Goal: Task Accomplishment & Management: Manage account settings

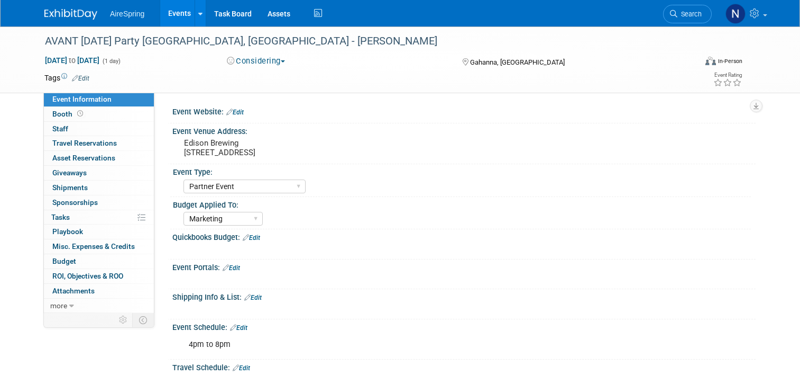
select select "Partner Event"
select select "Marketing"
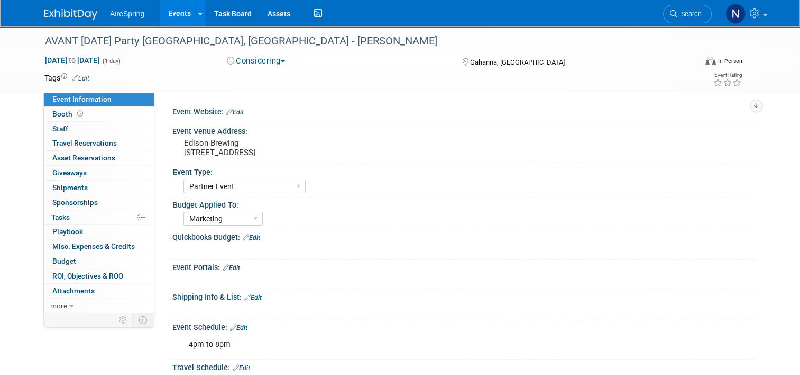
drag, startPoint x: 171, startPoint y: 9, endPoint x: 163, endPoint y: 19, distance: 12.5
click at [171, 9] on link "Events" at bounding box center [179, 13] width 39 height 26
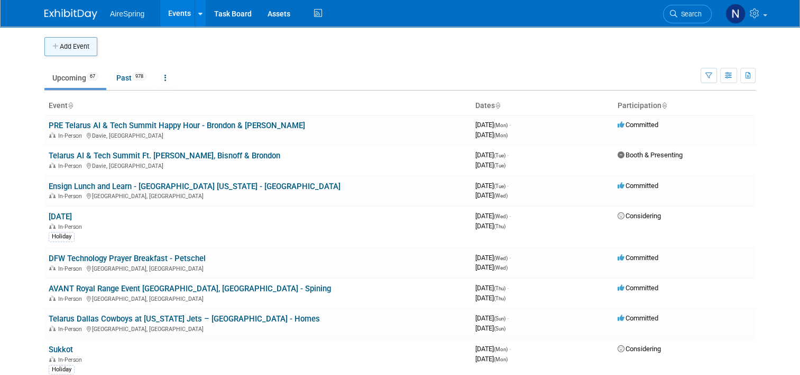
click at [76, 41] on button "Add Event" at bounding box center [70, 46] width 53 height 19
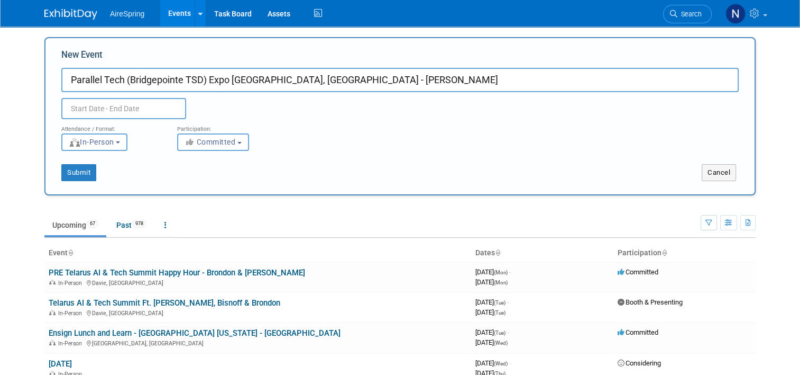
type input "Parallel Tech (Bridgepointe TSD) Expo [GEOGRAPHIC_DATA], [GEOGRAPHIC_DATA] - [P…"
click at [78, 103] on input "text" at bounding box center [123, 108] width 125 height 21
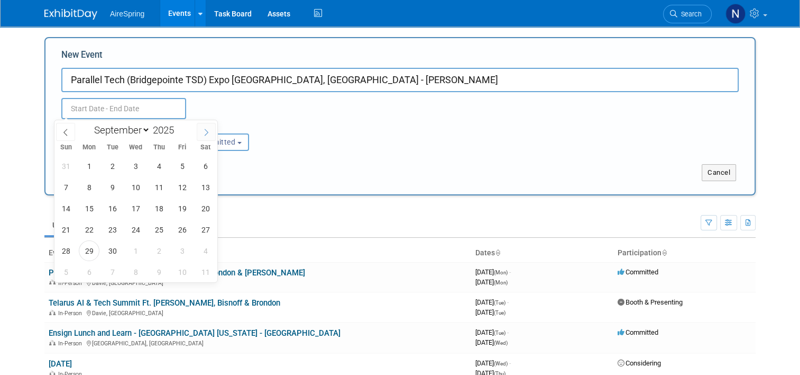
click at [207, 137] on span at bounding box center [206, 132] width 19 height 18
select select "11"
click at [213, 207] on span "20" at bounding box center [205, 208] width 21 height 21
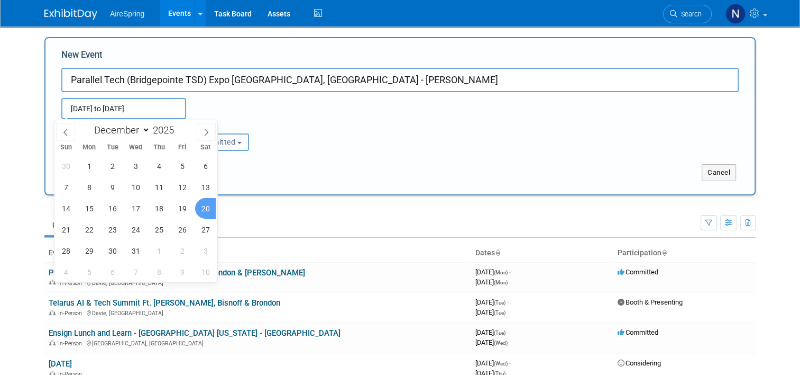
click at [213, 207] on span "20" at bounding box center [205, 208] width 21 height 21
type input "Dec 20, 2025 to Dec 20, 2025"
click at [386, 162] on div "Submit Cancel" at bounding box center [400, 166] width 694 height 30
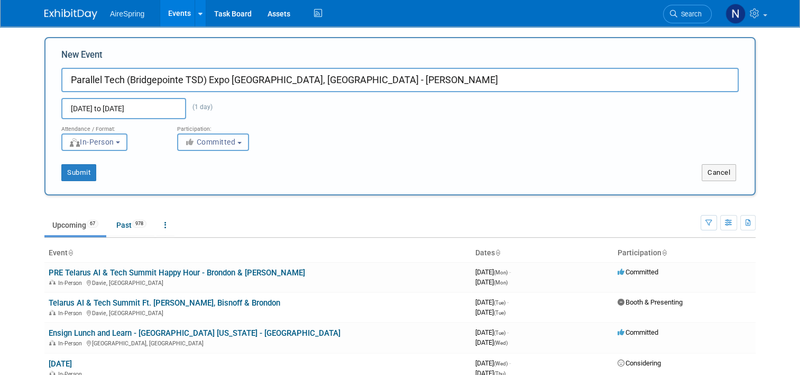
click at [214, 138] on span "Committed" at bounding box center [210, 142] width 51 height 8
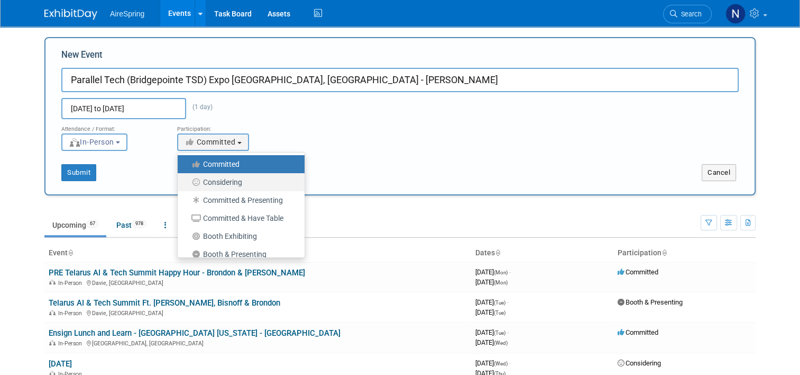
click at [227, 177] on label "Considering" at bounding box center [238, 182] width 111 height 14
click at [187, 179] on input "Considering" at bounding box center [183, 182] width 7 height 7
select select "2"
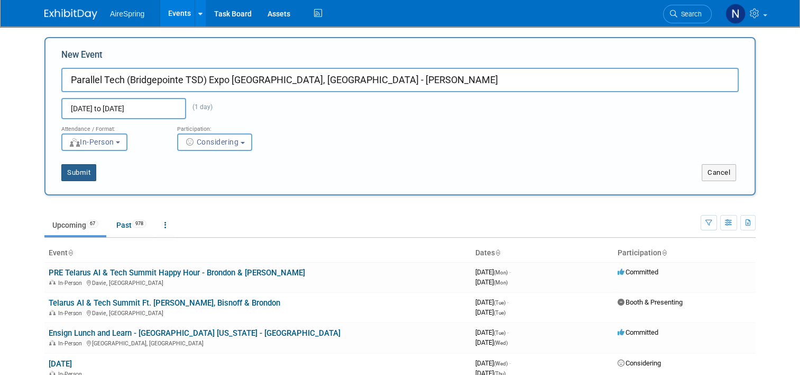
click at [61, 171] on button "Submit" at bounding box center [78, 172] width 35 height 17
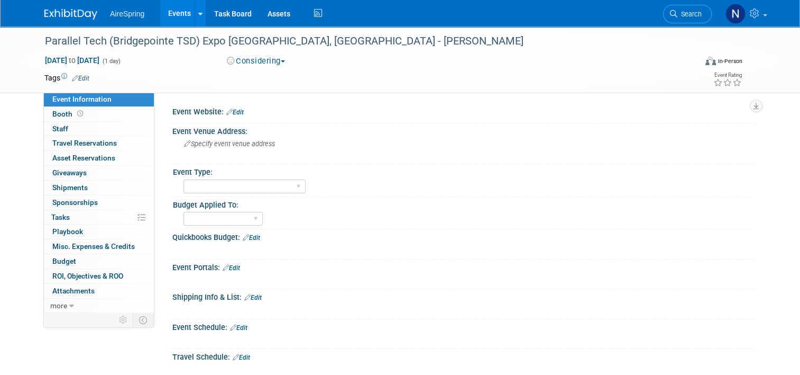
scroll to position [304, 0]
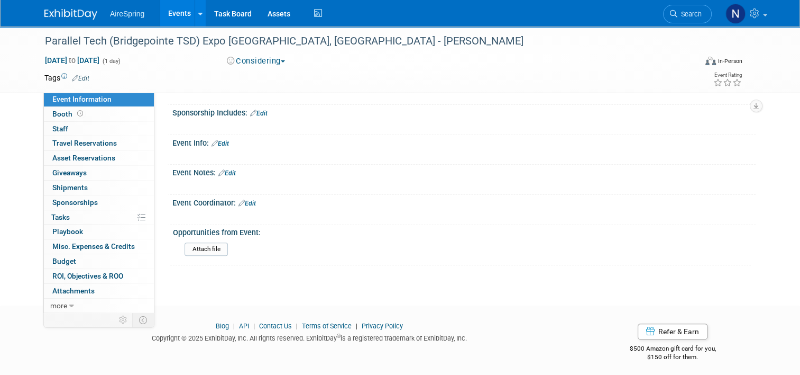
click at [244, 199] on link "Edit" at bounding box center [247, 202] width 17 height 7
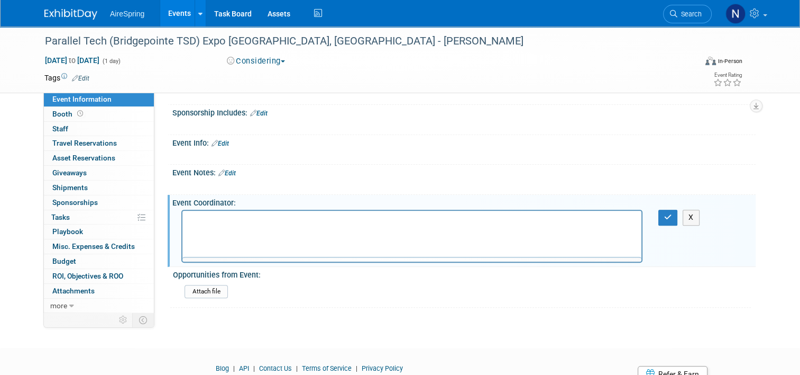
scroll to position [0, 0]
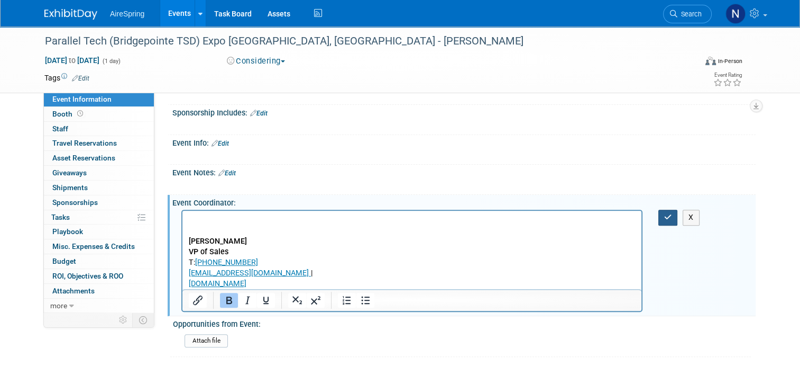
click at [669, 213] on icon "button" at bounding box center [669, 216] width 8 height 7
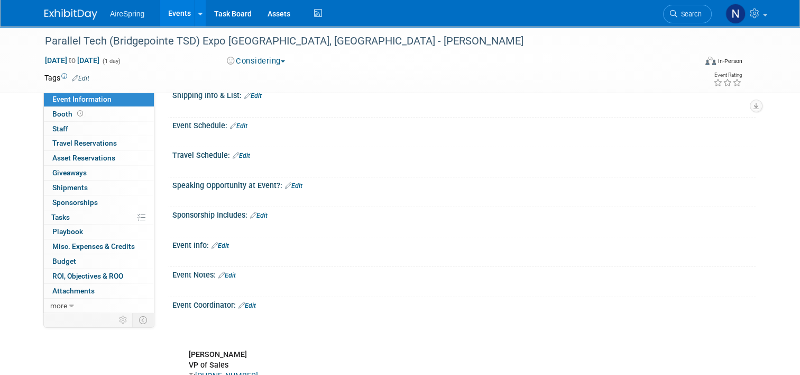
scroll to position [198, 0]
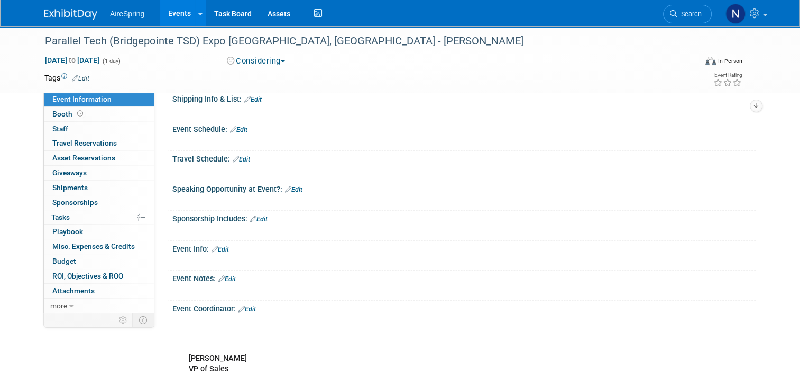
click at [267, 215] on div "Sponsorship Includes: Edit" at bounding box center [464, 218] width 584 height 14
click at [260, 215] on link "Edit" at bounding box center [258, 218] width 17 height 7
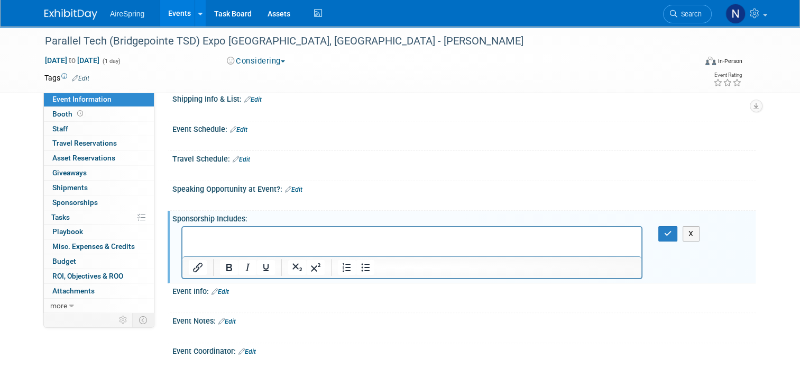
scroll to position [0, 0]
click at [547, 227] on iframe at bounding box center [412, 241] width 459 height 29
click at [549, 233] on p "Attending Sponsor ($1,500) – Contribute to giveaways and attend the event with …" at bounding box center [412, 241] width 447 height 21
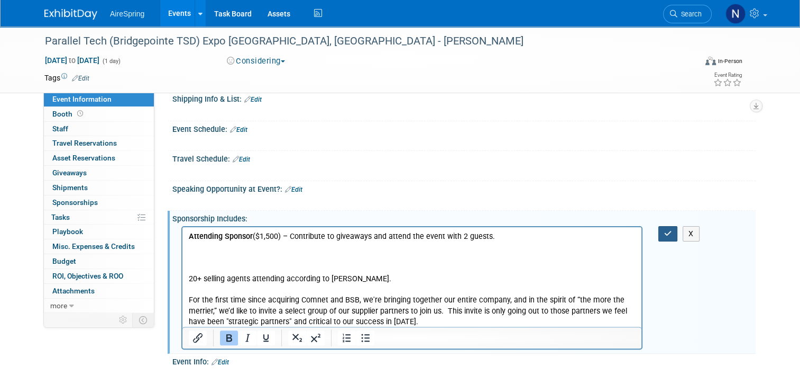
click at [669, 235] on button "button" at bounding box center [669, 233] width 20 height 15
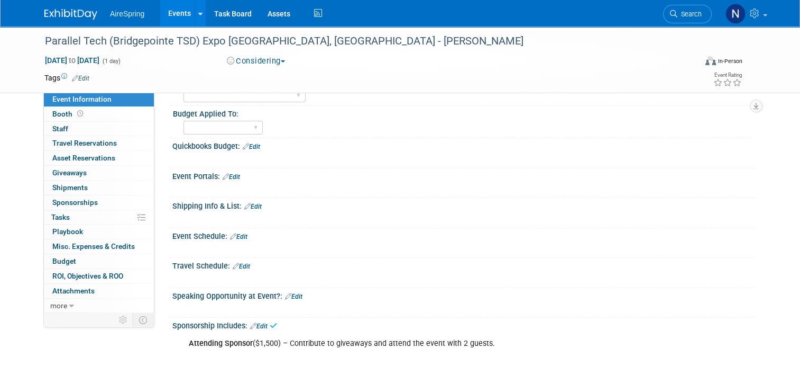
scroll to position [39, 0]
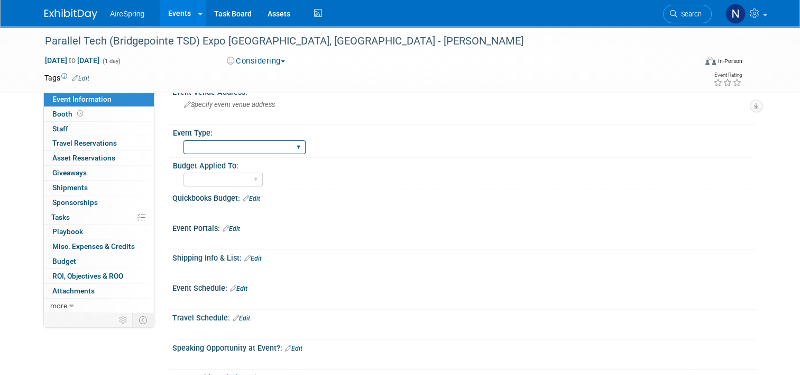
click at [217, 152] on select "AireSpring Event AireSpring Internal Partner Event Training Tradeshow - Exhibit…" at bounding box center [245, 147] width 122 height 14
select select "Partner Event"
click at [184, 140] on select "AireSpring Event AireSpring Internal Partner Event Training Tradeshow - Exhibit…" at bounding box center [245, 147] width 122 height 14
click at [216, 175] on select "Marketing Sales Operations Customer" at bounding box center [223, 179] width 79 height 14
select select "Marketing"
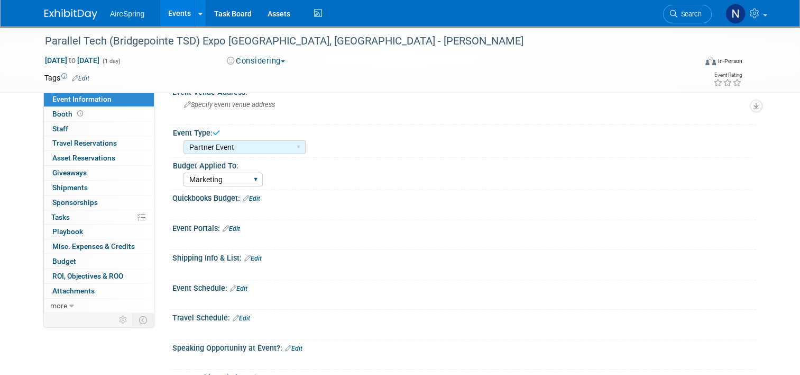
click at [184, 172] on select "Marketing Sales Operations Customer" at bounding box center [223, 179] width 79 height 14
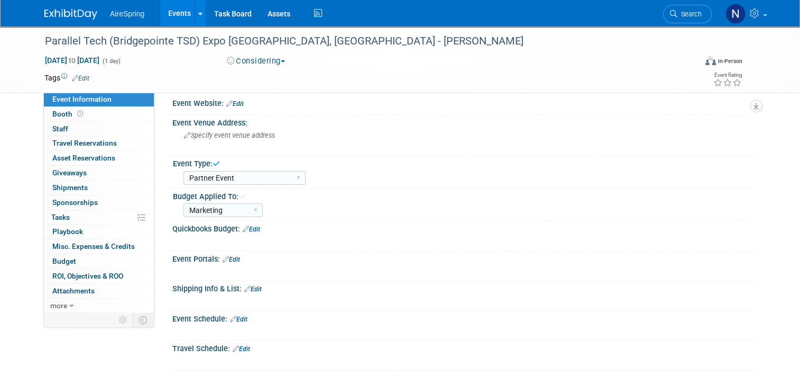
scroll to position [0, 0]
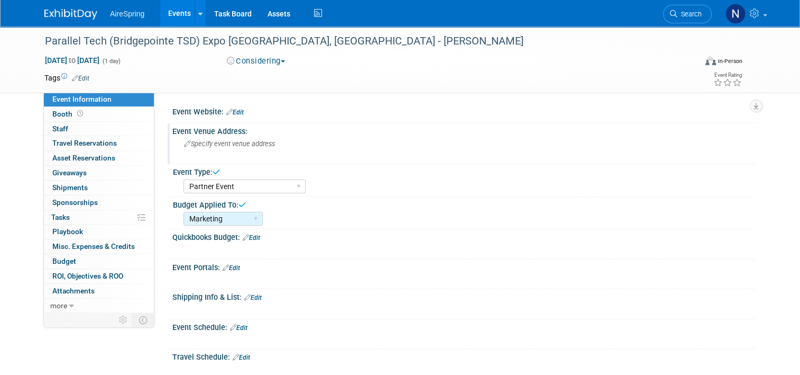
click at [210, 144] on span "Specify event venue address" at bounding box center [229, 144] width 91 height 8
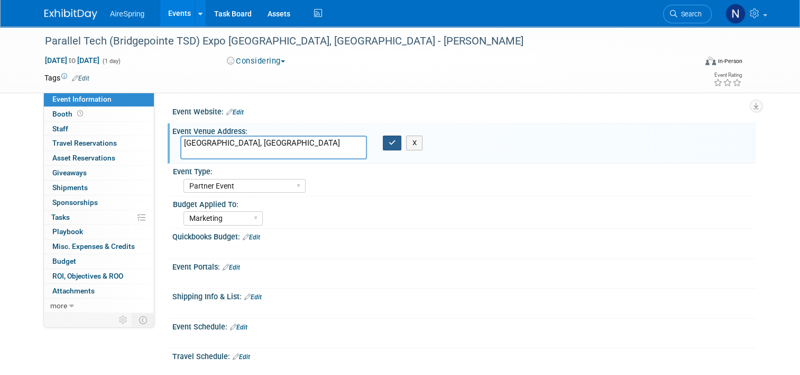
type textarea "[GEOGRAPHIC_DATA], [GEOGRAPHIC_DATA]"
click at [390, 141] on icon "button" at bounding box center [392, 142] width 7 height 7
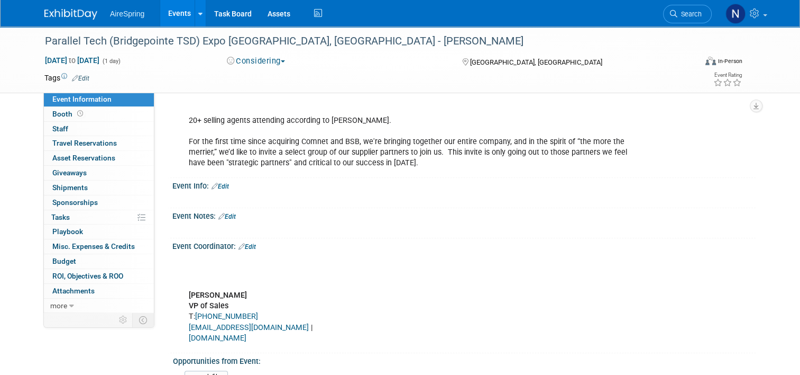
scroll to position [476, 0]
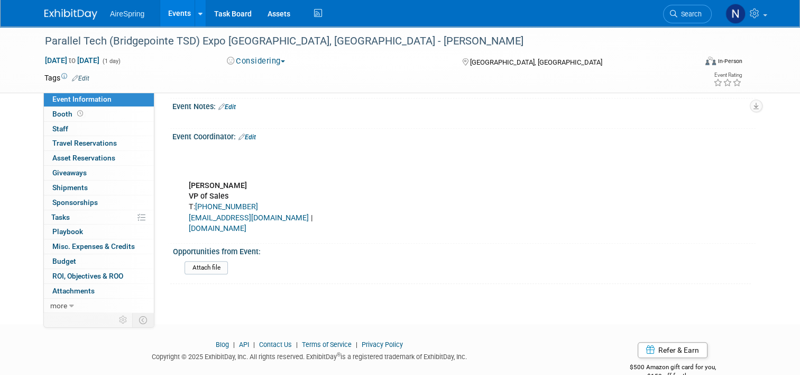
click at [250, 178] on div "Rob Schmittauer VP of Sales T: 513-587-1340 rschmittauer@ParallelTech.Com | www…" at bounding box center [411, 191] width 461 height 96
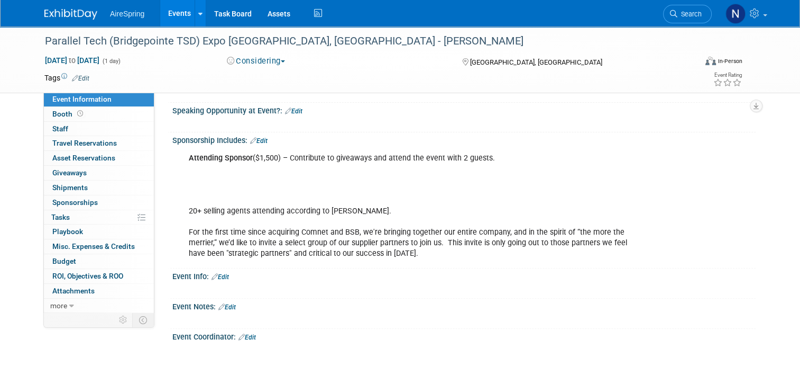
scroll to position [265, 0]
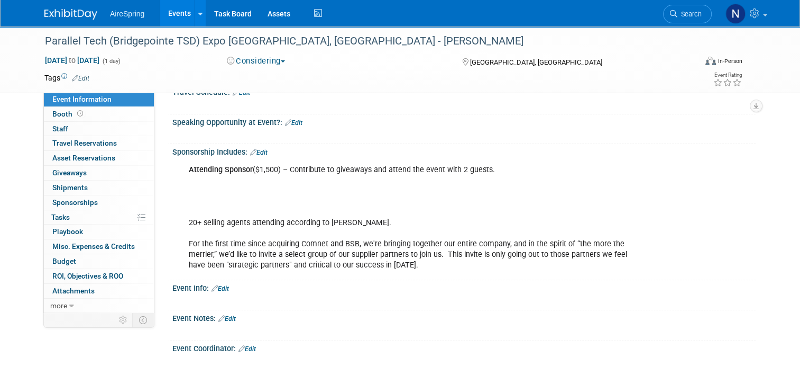
click at [160, 15] on link "Events" at bounding box center [179, 13] width 39 height 26
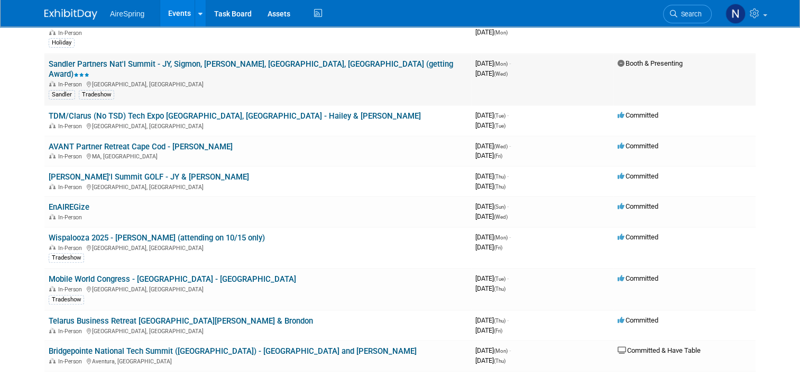
scroll to position [370, 0]
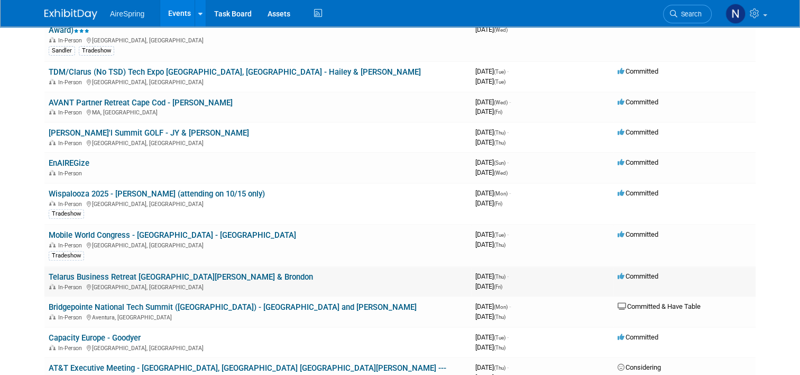
click at [182, 272] on link "Telarus Business Retreat [GEOGRAPHIC_DATA][PERSON_NAME] & Brondon" at bounding box center [181, 277] width 265 height 10
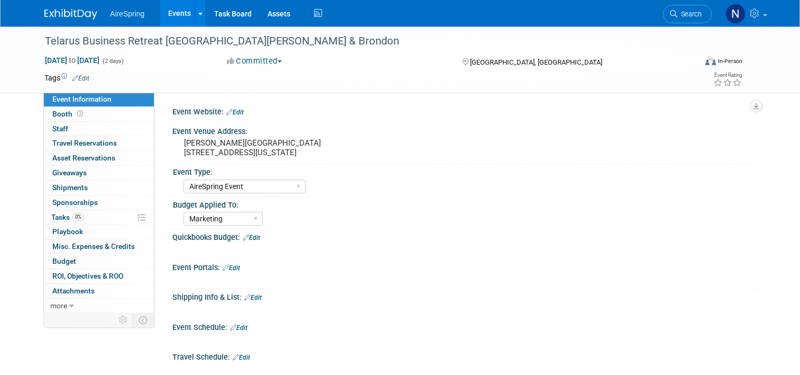
select select "AireSpring Event"
select select "Marketing"
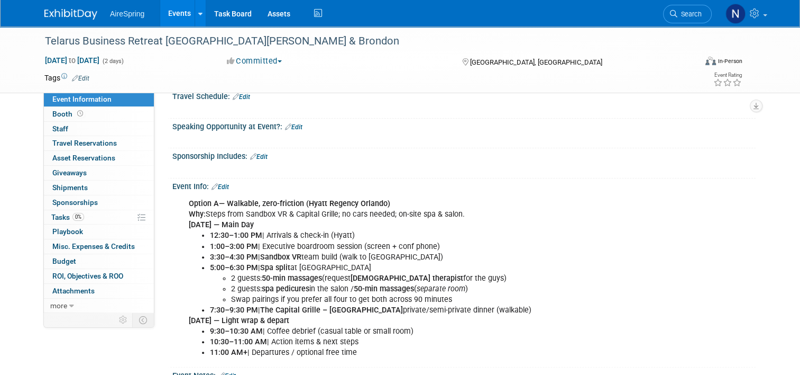
scroll to position [265, 0]
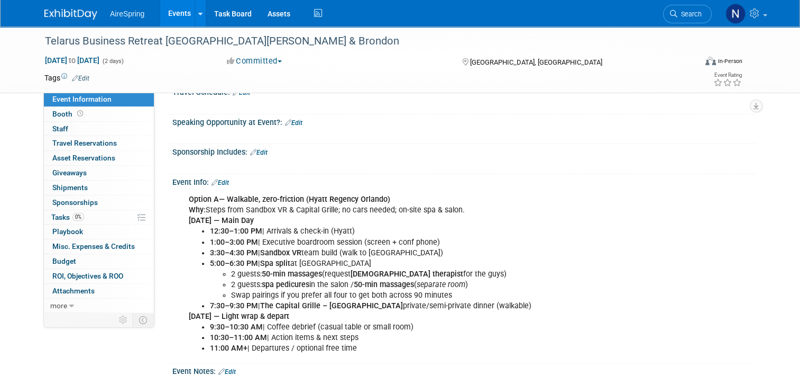
click at [169, 6] on link "Events" at bounding box center [179, 13] width 39 height 26
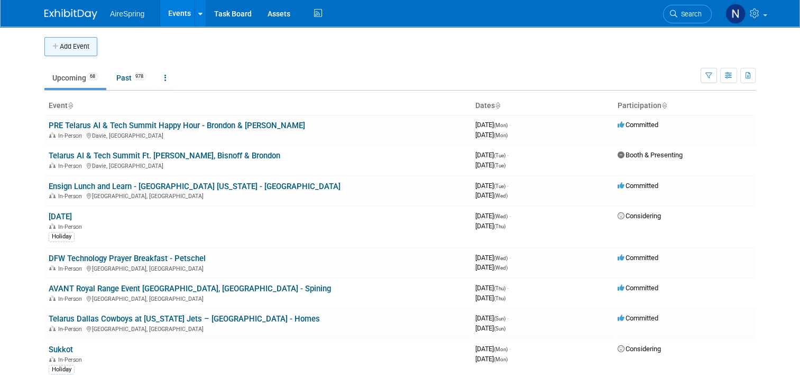
click at [66, 44] on button "Add Event" at bounding box center [70, 46] width 53 height 19
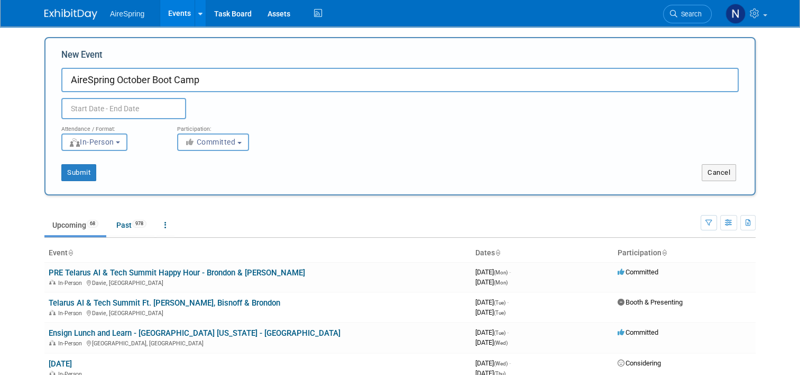
type input "AireSpring October Boot Camp"
click at [138, 108] on input "text" at bounding box center [123, 108] width 125 height 21
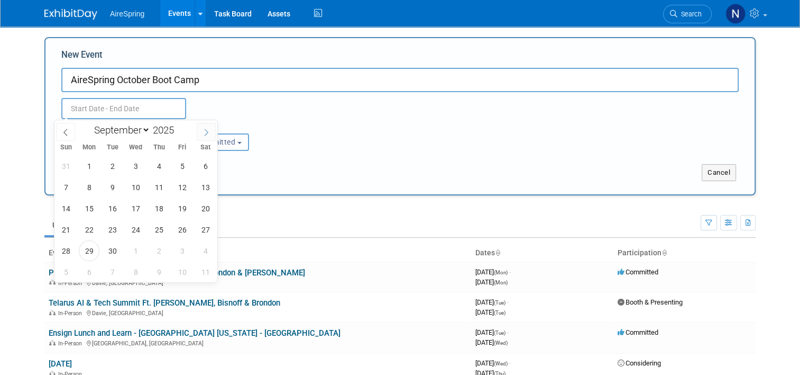
click at [212, 136] on span at bounding box center [206, 132] width 19 height 18
select select "9"
click at [156, 245] on span "30" at bounding box center [159, 250] width 21 height 21
type input "[DATE] to [DATE]"
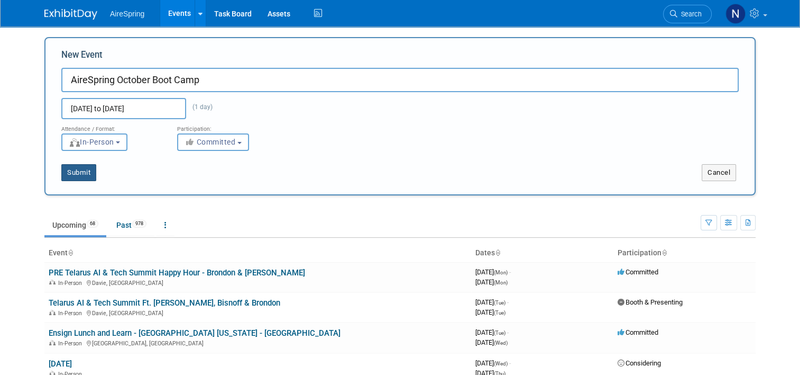
click at [66, 170] on button "Submit" at bounding box center [78, 172] width 35 height 17
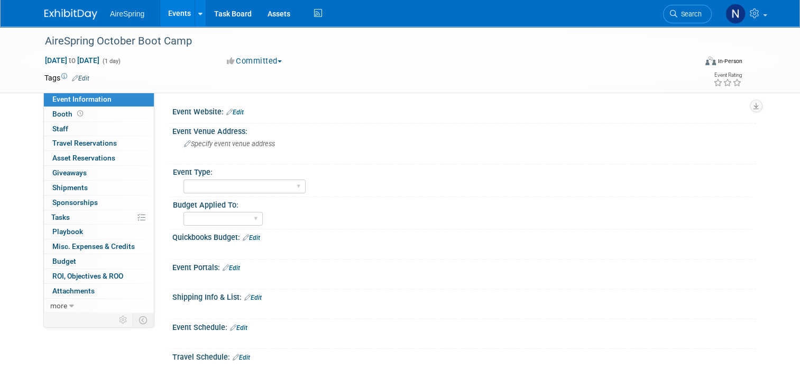
click at [727, 56] on div "In-Person" at bounding box center [724, 60] width 37 height 11
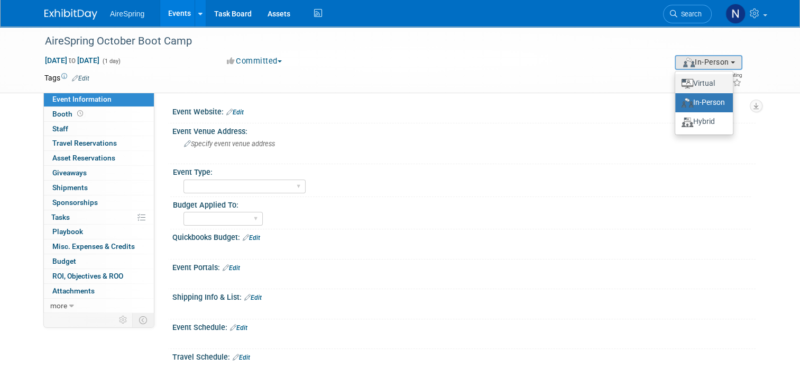
click at [716, 83] on label "Virtual" at bounding box center [704, 83] width 47 height 15
click at [677, 83] on input "Virtual" at bounding box center [673, 83] width 7 height 7
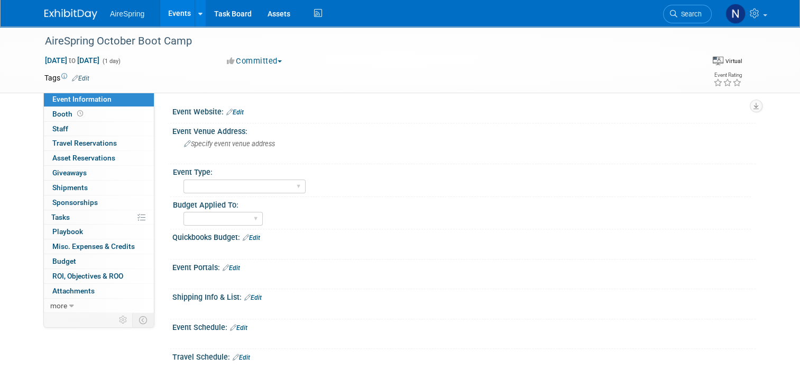
click at [229, 267] on link "Edit" at bounding box center [231, 267] width 17 height 7
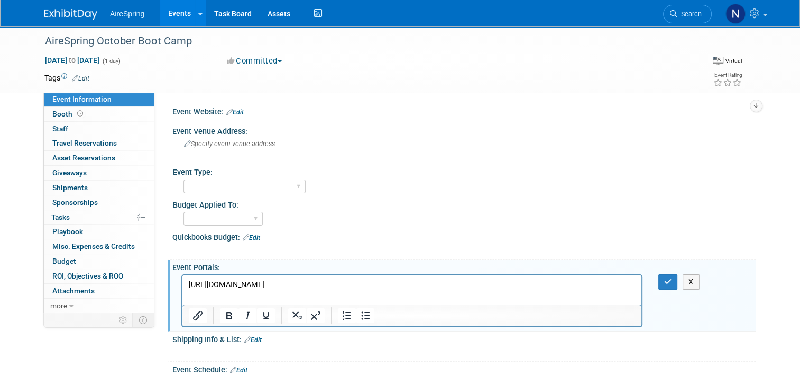
click at [529, 277] on html "https://attendee.gotowebinar.com/register/4586589016362632793?source=Newsletter" at bounding box center [412, 282] width 459 height 15
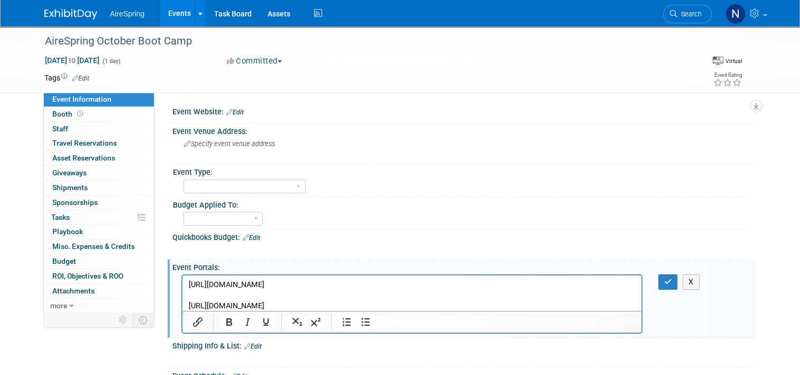
click at [538, 306] on p "https://attendee.gotowebinar.com/register/4586589016362632793?source=AgentStar" at bounding box center [412, 306] width 447 height 11
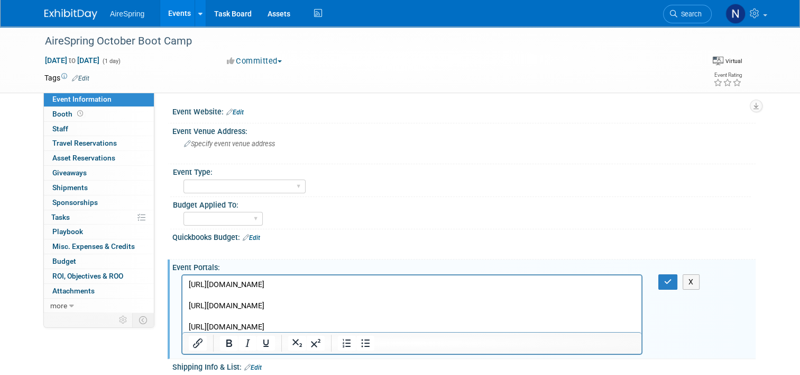
click at [499, 327] on p "https://attendee.gotowebinar.com/register/4586589016362632793?source=SocialMedia" at bounding box center [412, 327] width 447 height 11
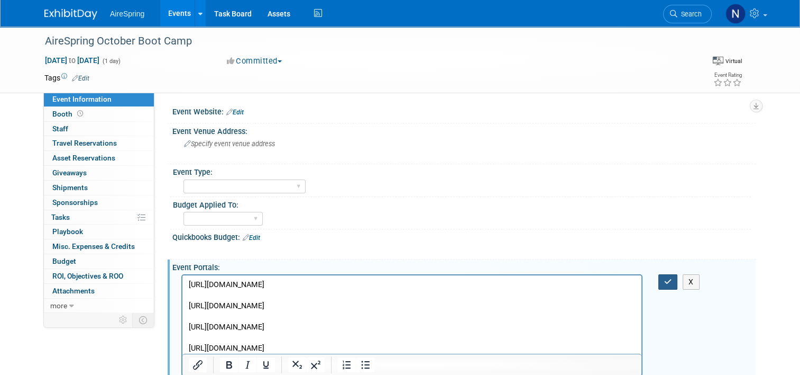
click at [665, 278] on button "button" at bounding box center [669, 281] width 20 height 15
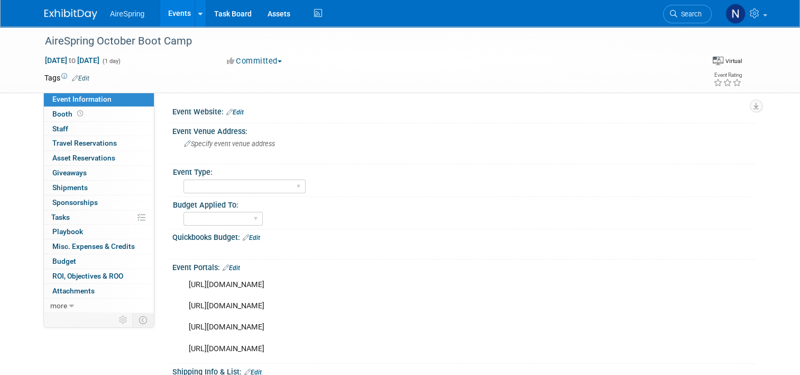
click at [230, 266] on link "Edit" at bounding box center [231, 267] width 17 height 7
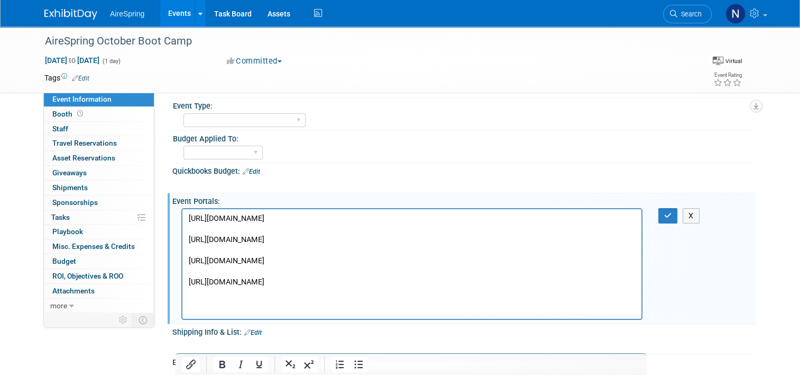
scroll to position [106, 0]
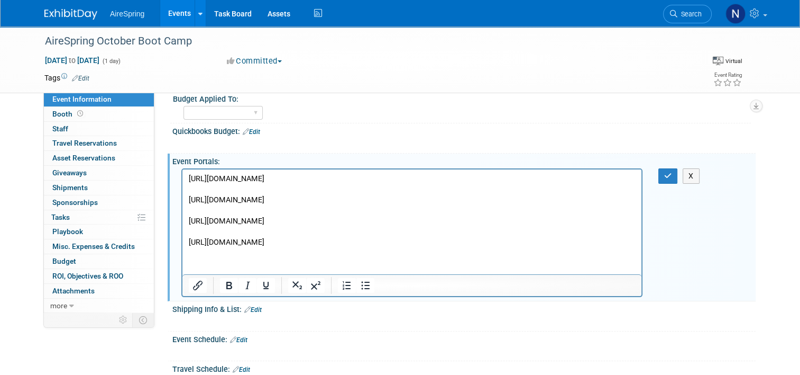
click at [265, 248] on html "https://attendee.gotowebinar.com/register/4586589016362632793?source=Newsletter…" at bounding box center [412, 208] width 459 height 79
click at [514, 245] on p "https://attendee.gotowebinar.com/register/4586589016362632793?source=Newsletter…" at bounding box center [412, 211] width 447 height 75
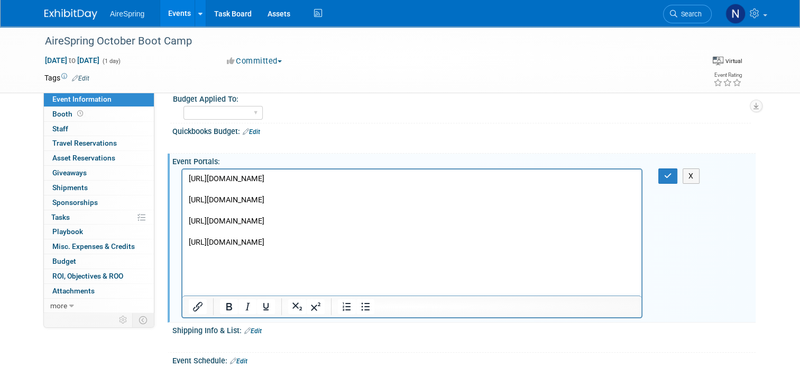
paste body "Rich Text Area. Press ALT-0 for help."
click at [505, 269] on html "https://attendee.gotowebinar.com/register/4586589016362632793?source=Newsletter…" at bounding box center [412, 219] width 459 height 100
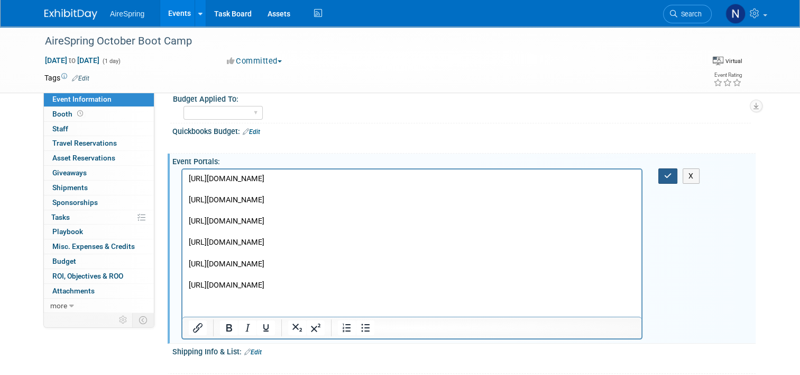
click at [669, 169] on button "button" at bounding box center [669, 175] width 20 height 15
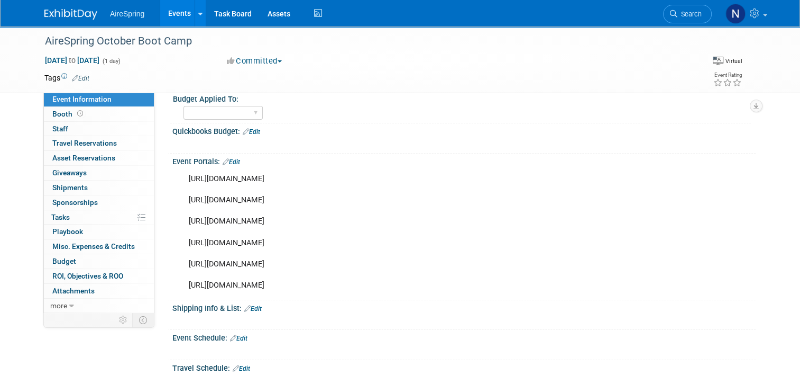
click at [168, 10] on link "Events" at bounding box center [179, 13] width 39 height 26
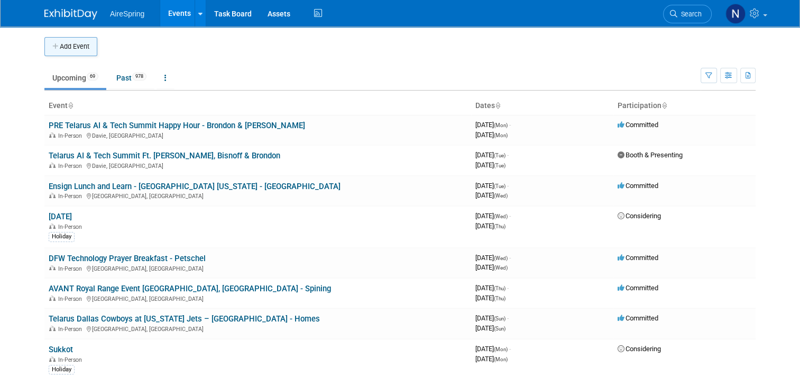
click at [72, 47] on button "Add Event" at bounding box center [70, 46] width 53 height 19
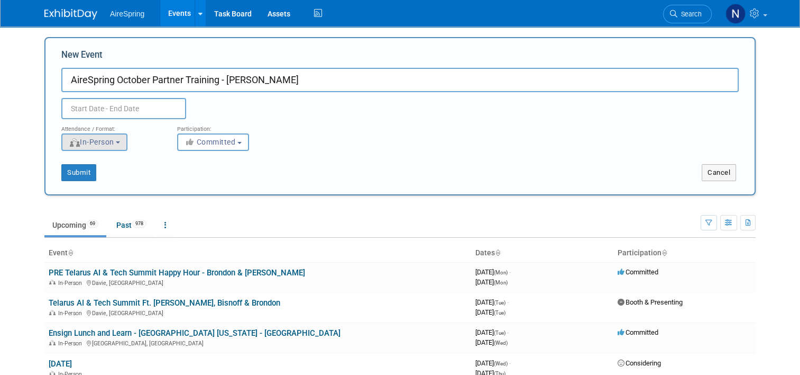
type input "AireSpring October Partner Training - [PERSON_NAME]"
click at [91, 144] on span "In-Person" at bounding box center [92, 142] width 46 height 8
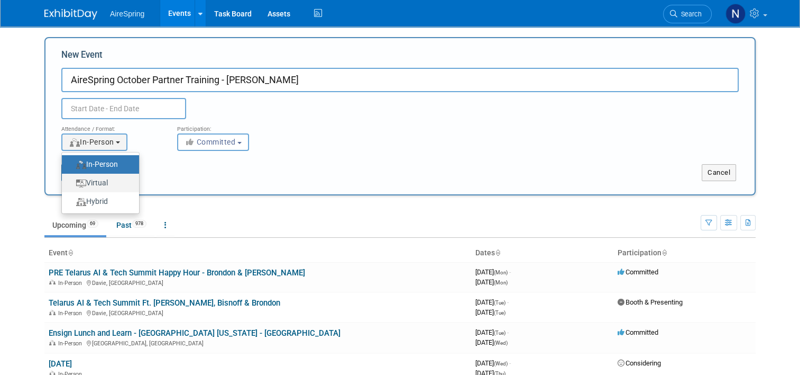
click at [97, 181] on label "Virtual" at bounding box center [97, 183] width 61 height 14
click at [71, 181] on input "Virtual" at bounding box center [68, 182] width 7 height 7
select select "2"
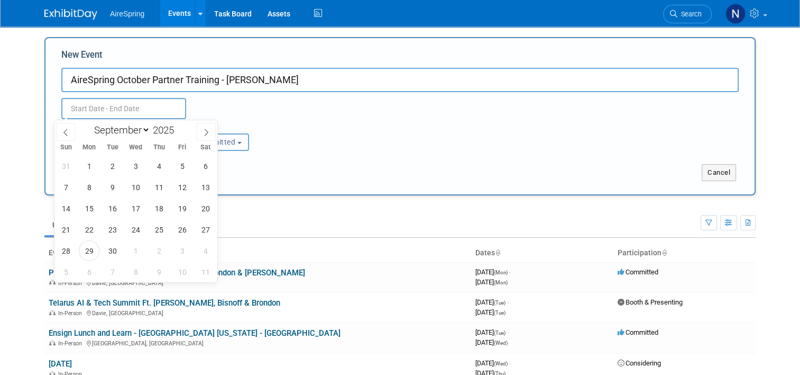
click at [128, 102] on input "text" at bounding box center [123, 108] width 125 height 21
click at [197, 127] on span at bounding box center [206, 132] width 19 height 18
select select "9"
click at [159, 233] on span "23" at bounding box center [159, 229] width 21 height 21
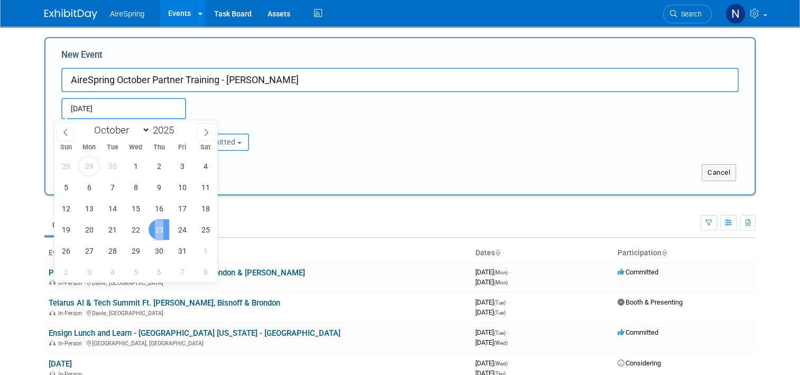
type input "[DATE] to [DATE]"
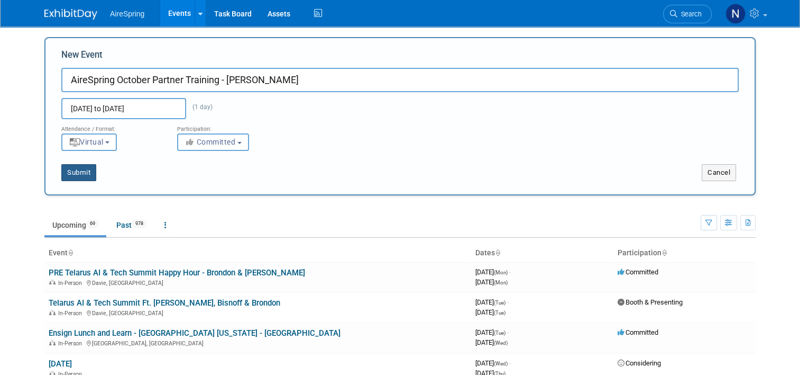
click at [66, 172] on button "Submit" at bounding box center [78, 172] width 35 height 17
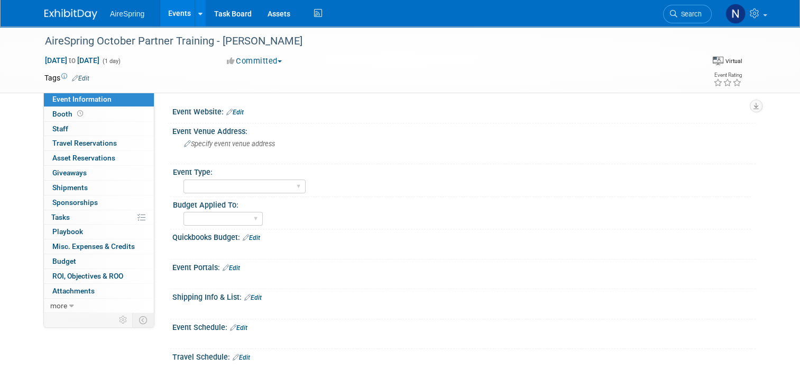
scroll to position [53, 0]
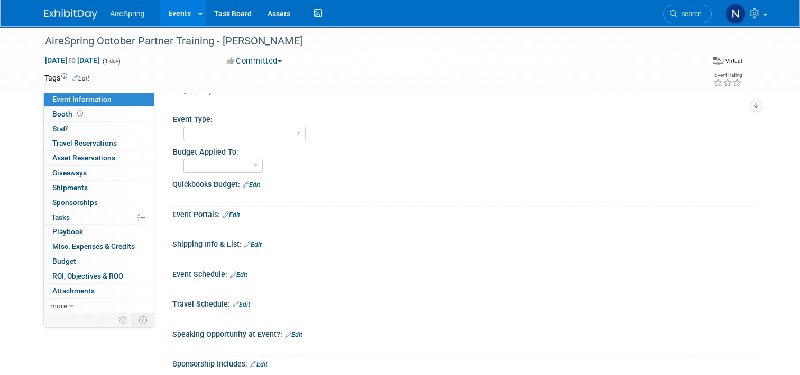
click at [234, 216] on link "Edit" at bounding box center [231, 214] width 17 height 7
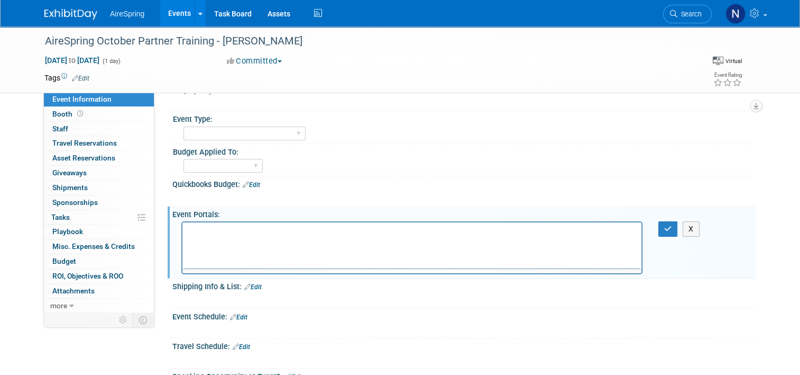
scroll to position [0, 0]
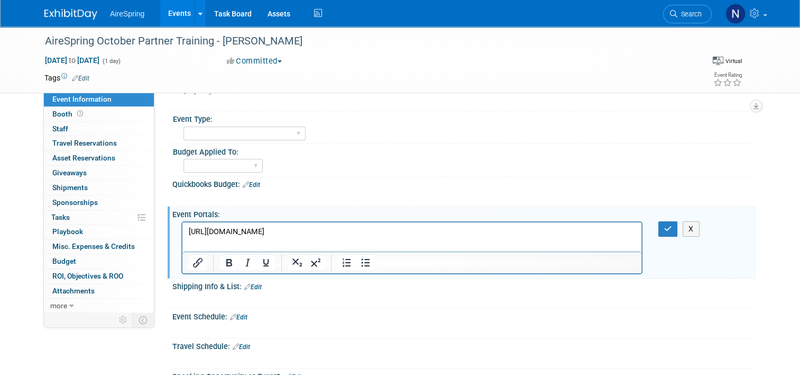
click at [576, 237] on html "[URL][DOMAIN_NAME]" at bounding box center [412, 229] width 459 height 15
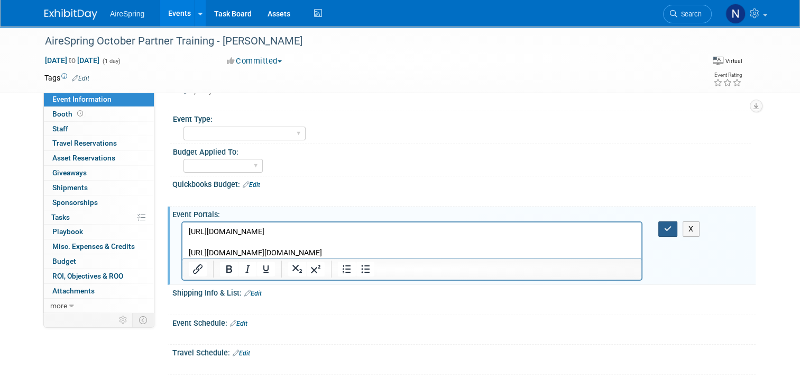
click at [673, 223] on button "button" at bounding box center [669, 228] width 20 height 15
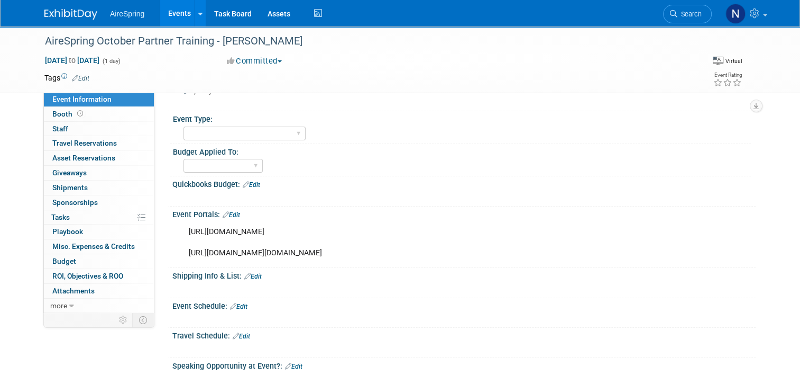
click at [176, 17] on link "Events" at bounding box center [179, 13] width 39 height 26
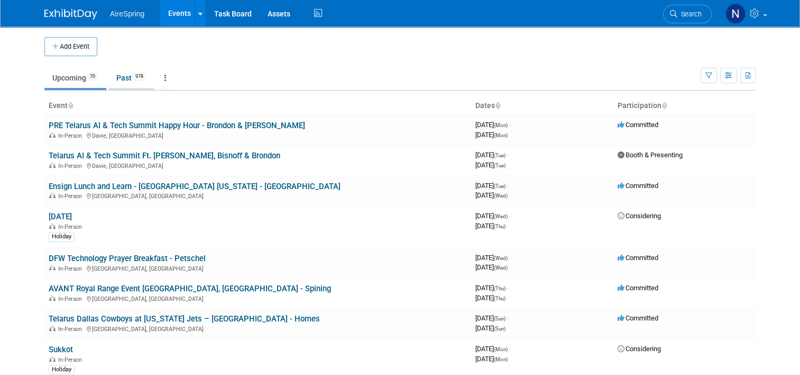
click at [115, 75] on link "Past 978" at bounding box center [131, 78] width 46 height 20
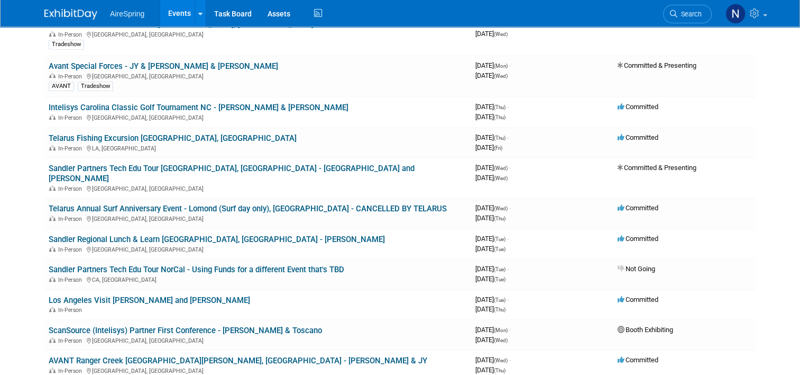
scroll to position [582, 0]
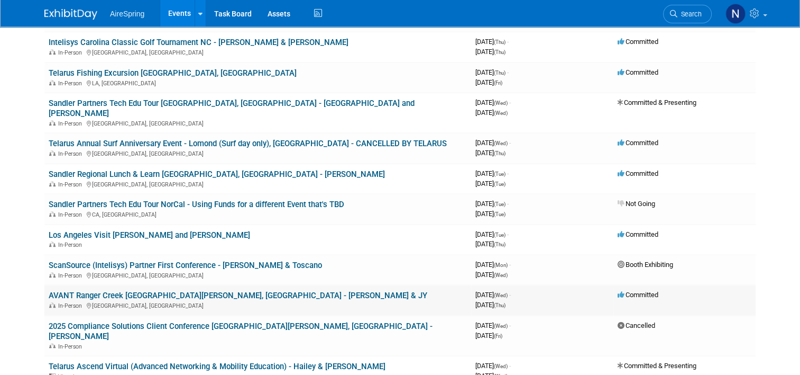
click at [157, 290] on link "AVANT Ranger Creek [GEOGRAPHIC_DATA][PERSON_NAME], [GEOGRAPHIC_DATA] - [PERSON_…" at bounding box center [238, 295] width 379 height 10
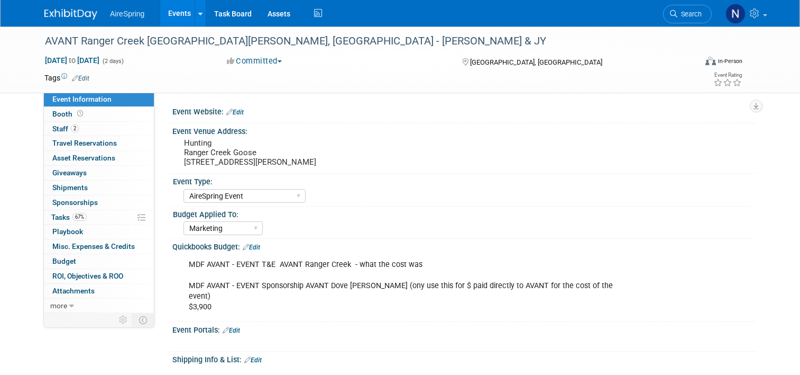
select select "AireSpring Event"
select select "Marketing"
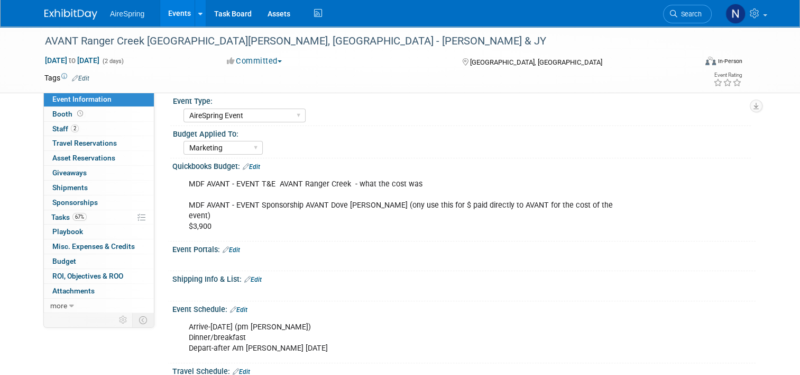
scroll to position [106, 0]
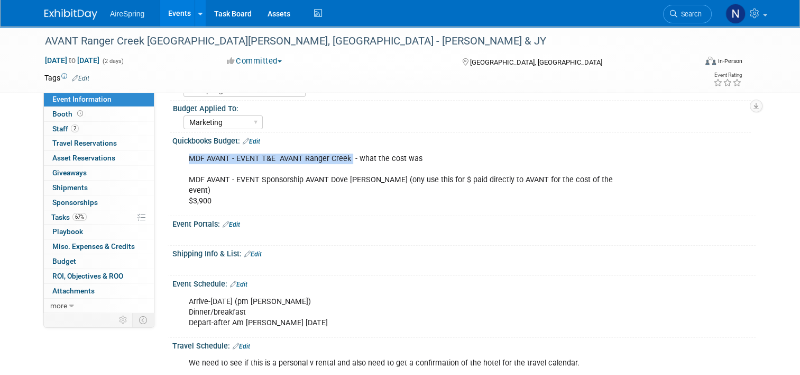
drag, startPoint x: 343, startPoint y: 159, endPoint x: 167, endPoint y: 161, distance: 176.2
click at [172, 161] on div "MDF AVANT - EVENT T&E AVANT Ranger Creek - what the cost was MDF AVANT - EVENT …" at bounding box center [464, 178] width 584 height 67
copy div "MDF AVANT - EVENT T&E AVANT Ranger Creek"
click at [69, 99] on span "Event Information" at bounding box center [81, 99] width 59 height 8
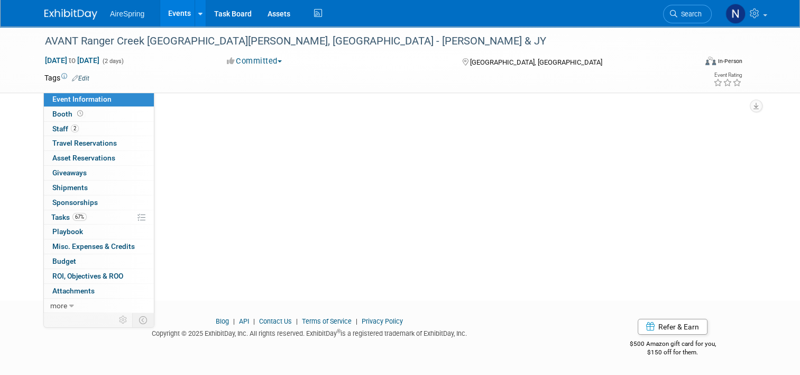
scroll to position [0, 0]
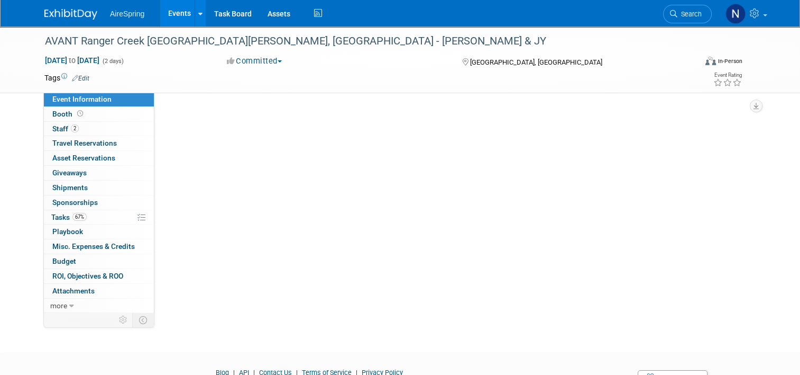
select select "AireSpring Event"
select select "Marketing"
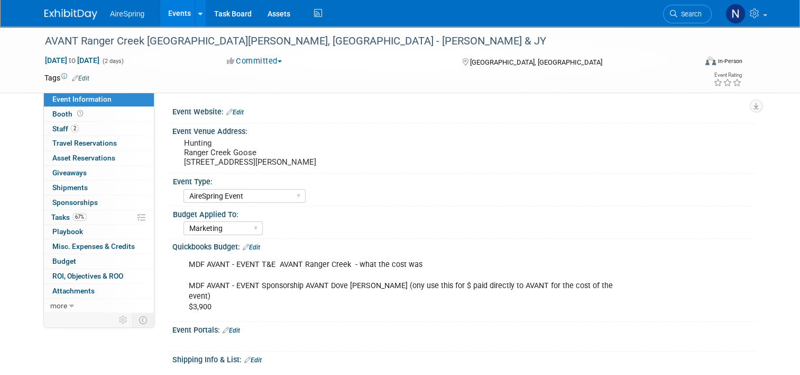
click at [184, 15] on link "Events" at bounding box center [179, 13] width 39 height 26
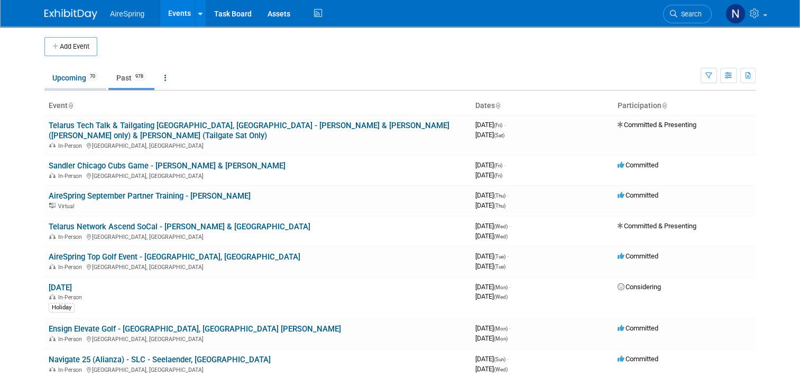
click at [53, 72] on link "Upcoming 70" at bounding box center [75, 78] width 62 height 20
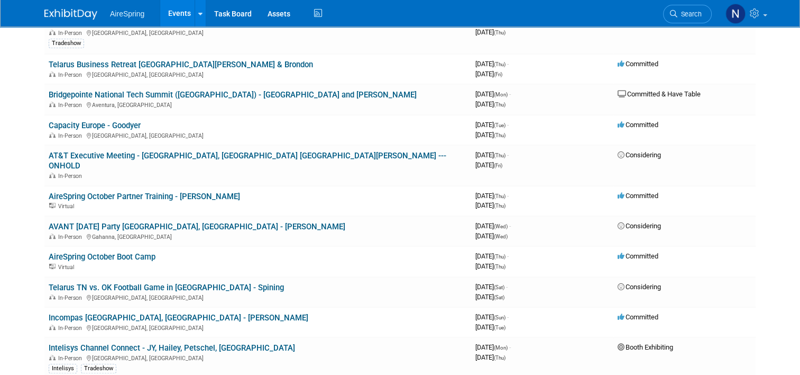
scroll to position [582, 0]
